Goal: Task Accomplishment & Management: Use online tool/utility

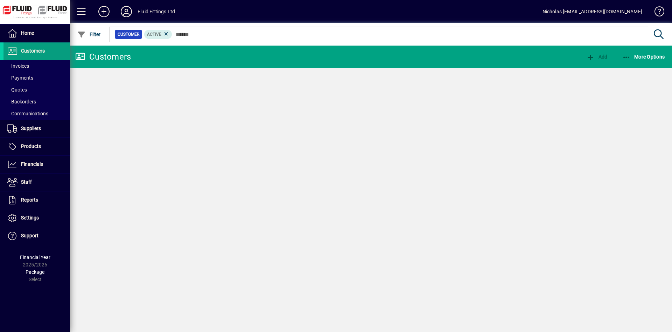
click at [50, 65] on span at bounding box center [37, 65] width 67 height 17
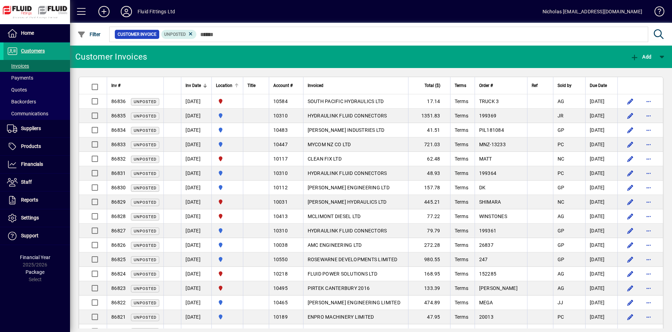
click at [239, 83] on div at bounding box center [237, 83] width 4 height 1
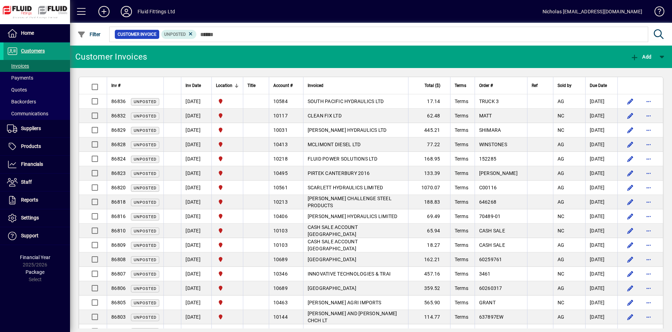
click at [54, 44] on span at bounding box center [37, 51] width 67 height 17
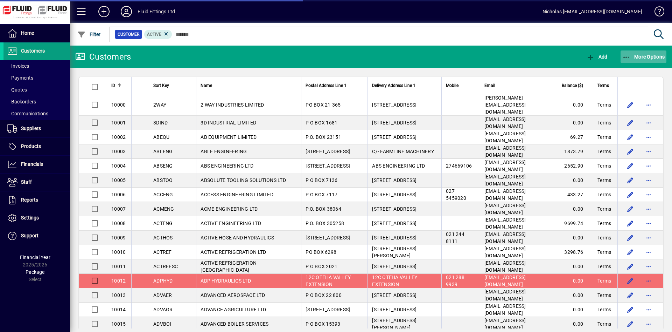
click at [640, 58] on span "More Options" at bounding box center [644, 57] width 43 height 6
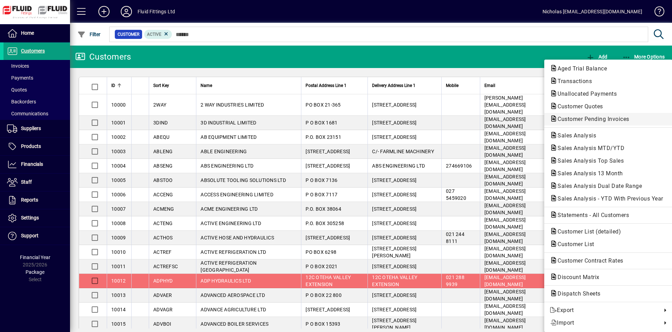
click at [608, 114] on button "Customer Pending Invoices" at bounding box center [609, 119] width 128 height 13
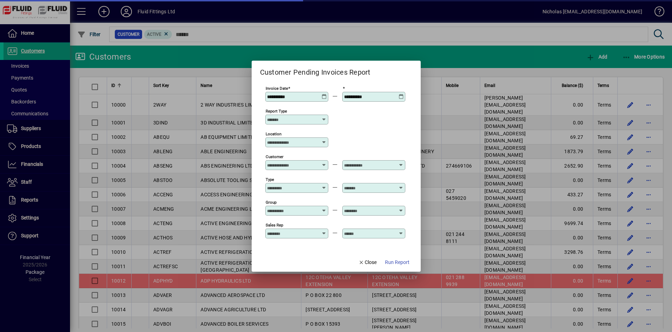
click at [297, 142] on input "Location" at bounding box center [294, 142] width 54 height 6
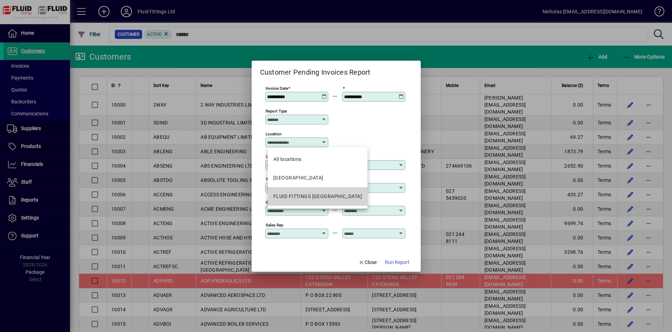
click at [326, 199] on div "FLUID FITTINGS [GEOGRAPHIC_DATA]" at bounding box center [318, 196] width 89 height 7
type input "**********"
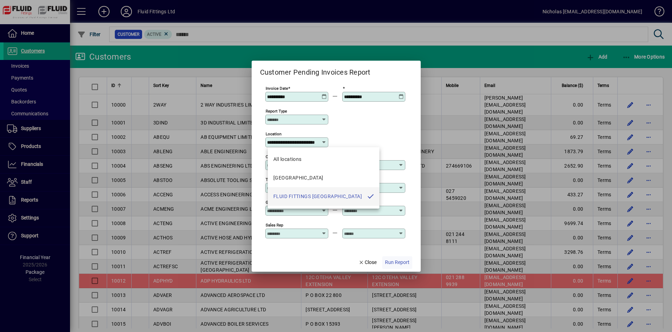
scroll to position [0, 21]
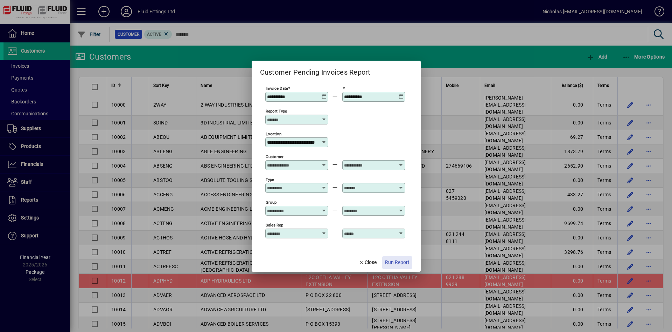
click at [407, 265] on span "Run Report" at bounding box center [397, 261] width 25 height 7
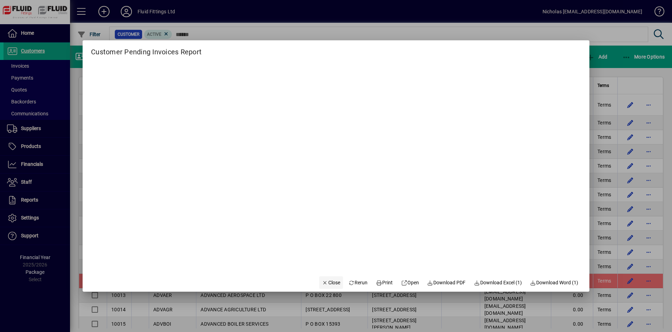
click at [322, 285] on span "Close" at bounding box center [331, 282] width 18 height 7
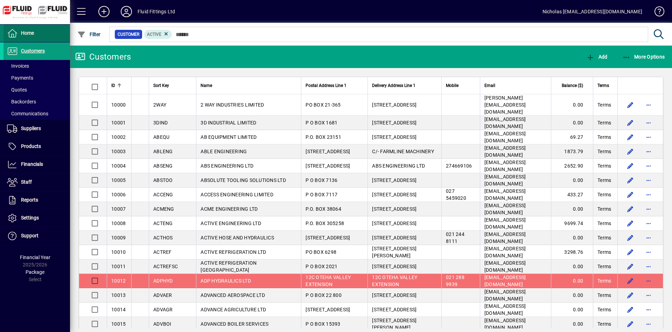
click at [45, 40] on span at bounding box center [37, 33] width 67 height 17
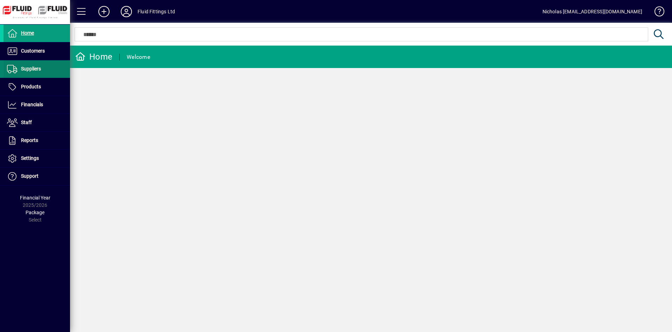
click at [57, 47] on span at bounding box center [37, 51] width 67 height 17
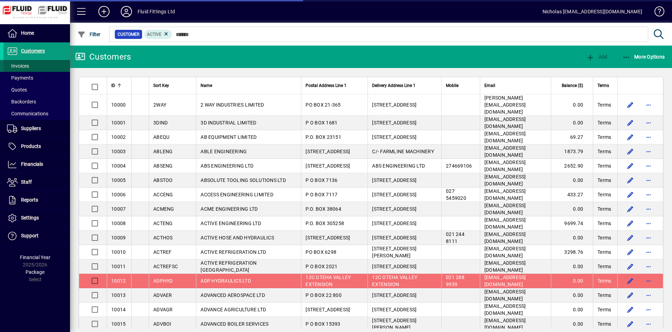
click at [44, 65] on span at bounding box center [37, 65] width 67 height 17
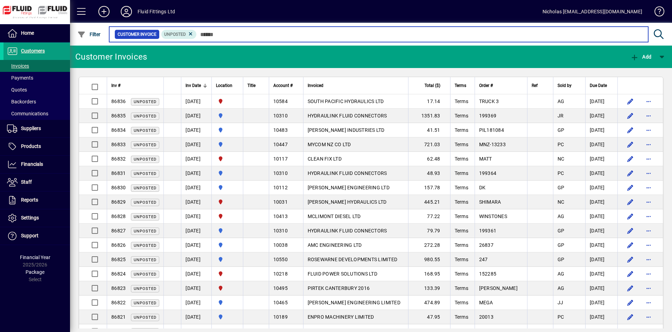
click at [250, 34] on input "text" at bounding box center [420, 34] width 446 height 10
